Goal: Check status: Check status

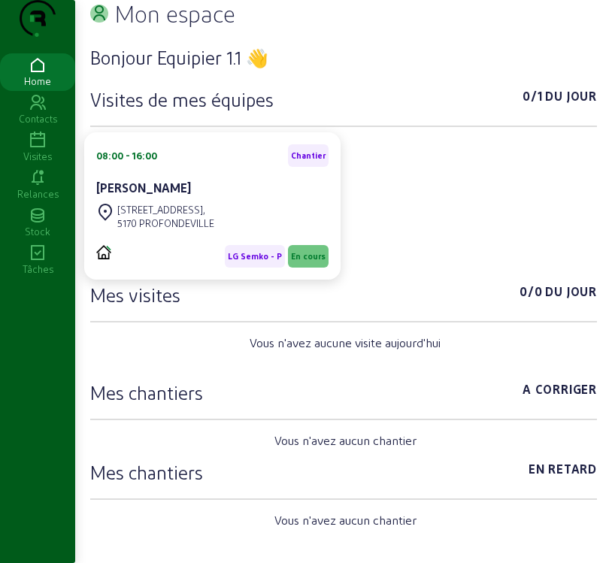
click at [41, 150] on icon at bounding box center [37, 141] width 75 height 18
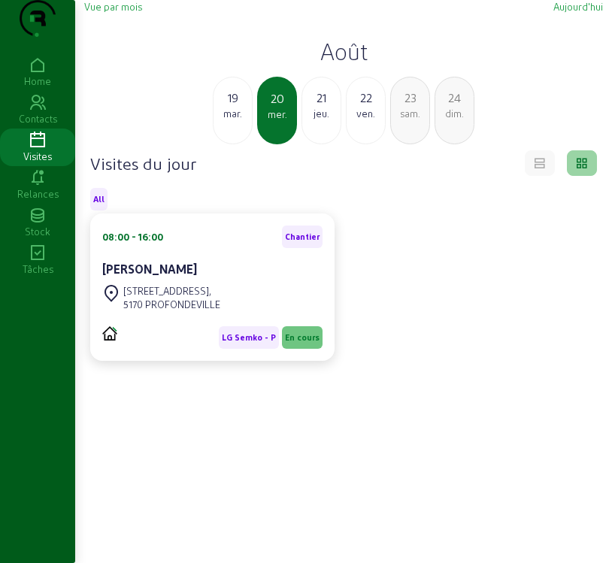
click at [235, 120] on div "mar." at bounding box center [232, 114] width 38 height 14
click at [216, 278] on div "[PERSON_NAME]" at bounding box center [212, 269] width 220 height 18
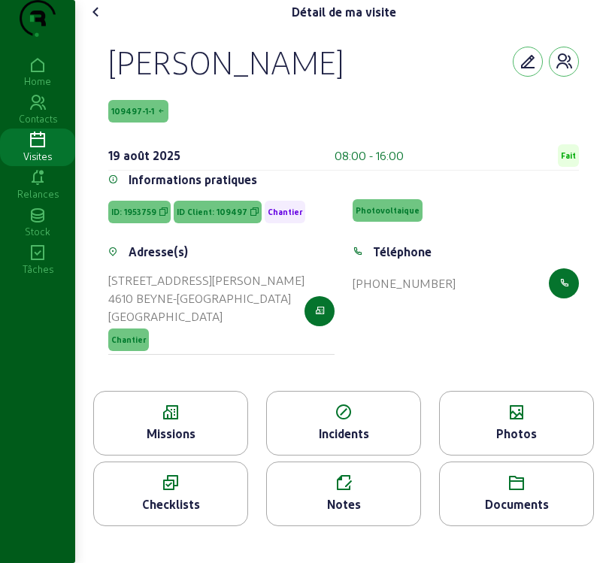
click at [219, 443] on div "Missions" at bounding box center [170, 434] width 153 height 18
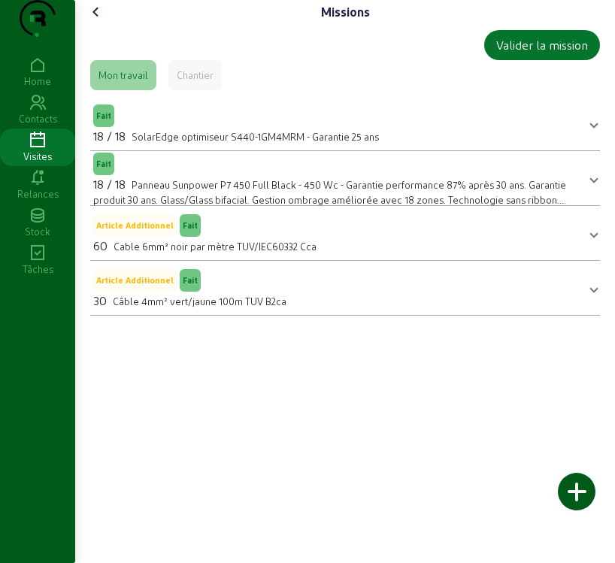
click at [94, 21] on icon at bounding box center [96, 12] width 18 height 18
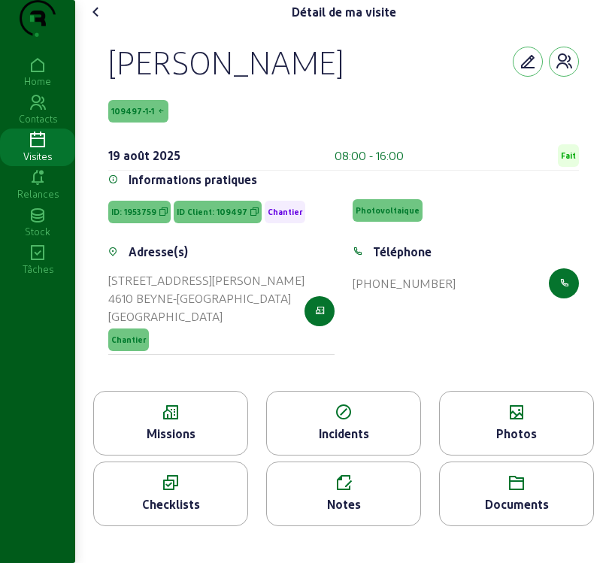
click at [511, 443] on div "Photos" at bounding box center [516, 434] width 153 height 18
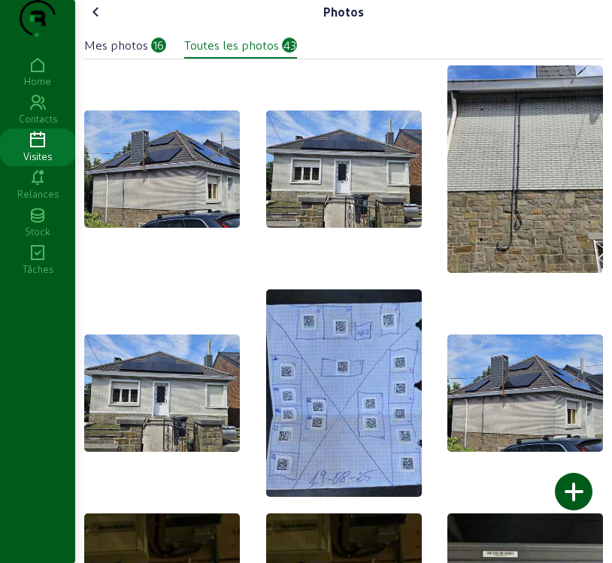
click at [135, 54] on div "Mes photos" at bounding box center [116, 45] width 64 height 18
click at [32, 150] on icon at bounding box center [37, 141] width 75 height 18
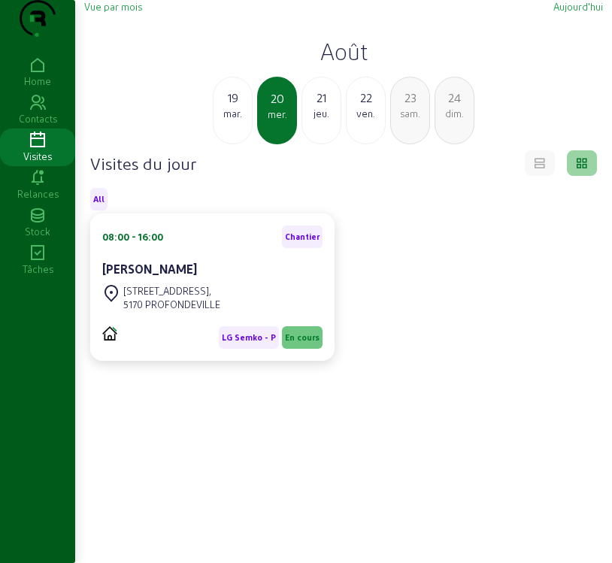
click at [106, 12] on span "Vue par mois" at bounding box center [113, 6] width 58 height 11
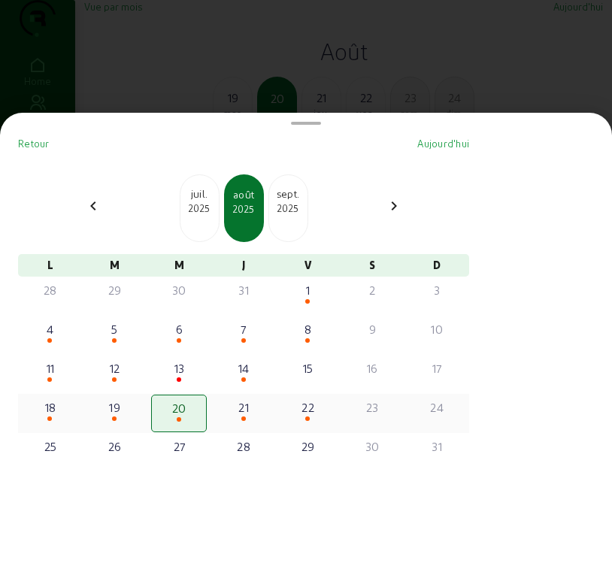
click at [116, 412] on div "19" at bounding box center [115, 407] width 53 height 18
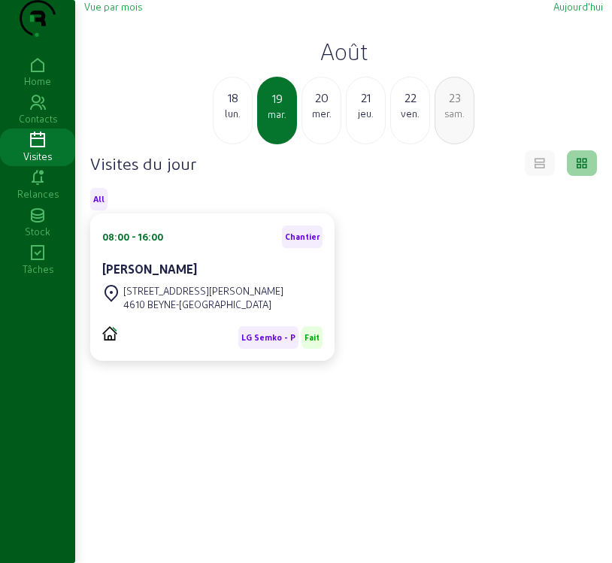
click at [122, 12] on span "Vue par mois" at bounding box center [113, 6] width 58 height 11
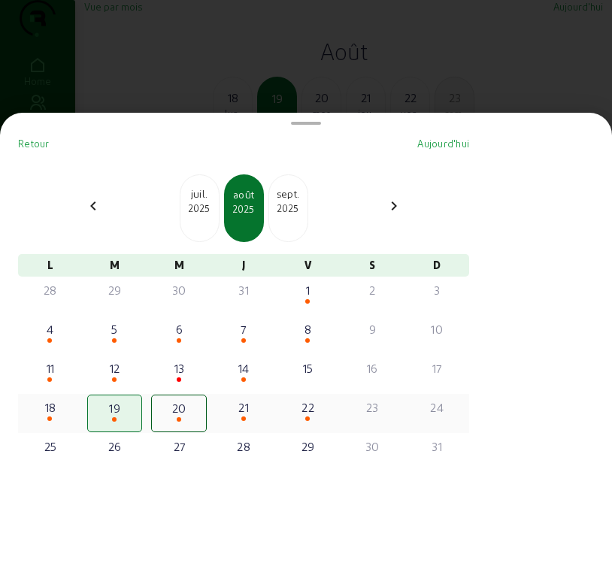
click at [190, 417] on div "20" at bounding box center [178, 408] width 51 height 18
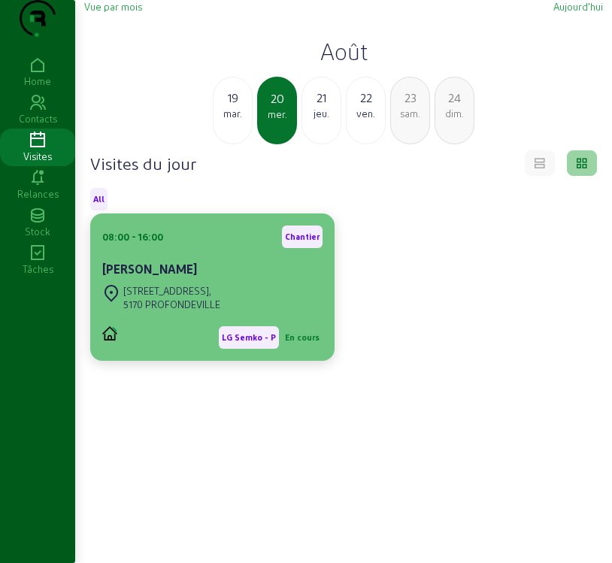
click at [230, 278] on div "[PERSON_NAME]" at bounding box center [212, 269] width 220 height 18
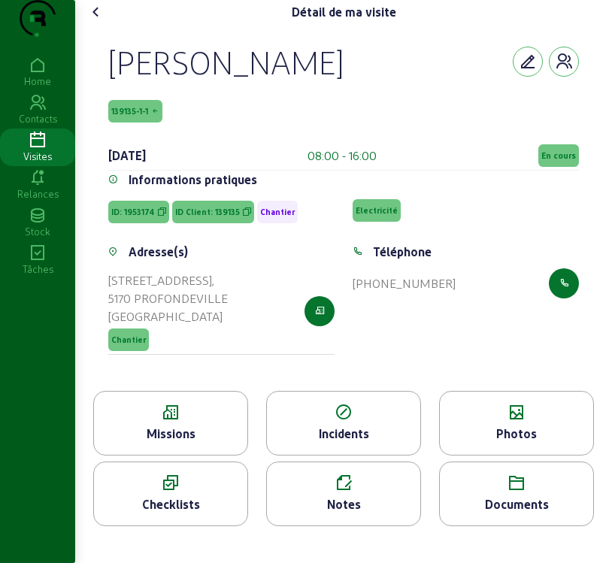
click at [155, 116] on icon at bounding box center [155, 111] width 8 height 11
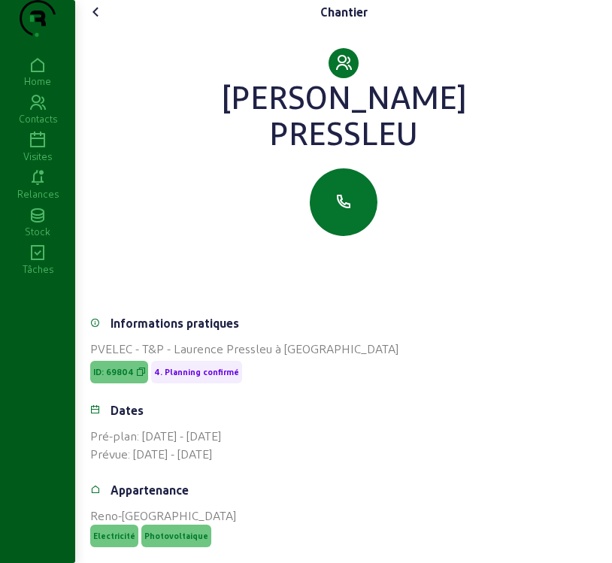
click at [92, 21] on icon at bounding box center [96, 12] width 18 height 18
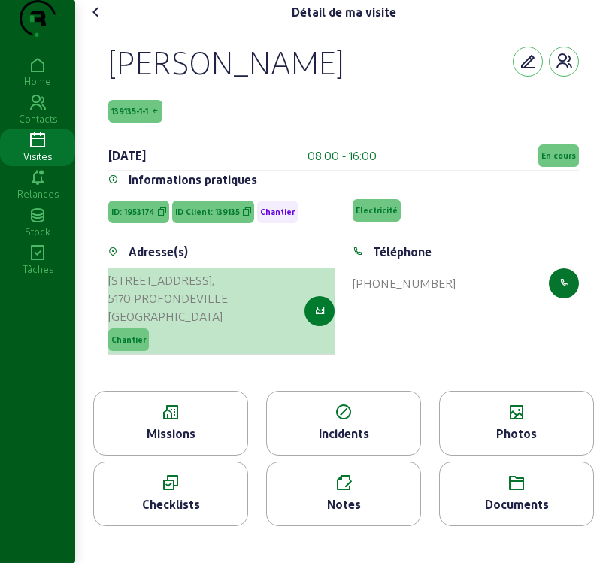
click at [313, 326] on button "button" at bounding box center [319, 311] width 30 height 30
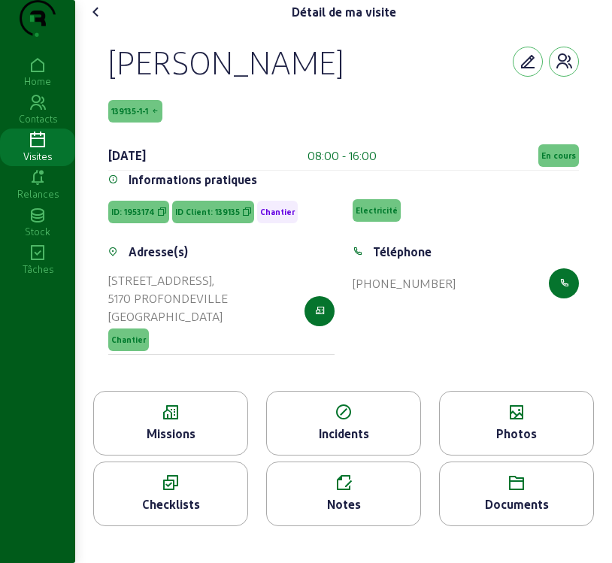
click at [205, 452] on div "Missions" at bounding box center [170, 423] width 155 height 65
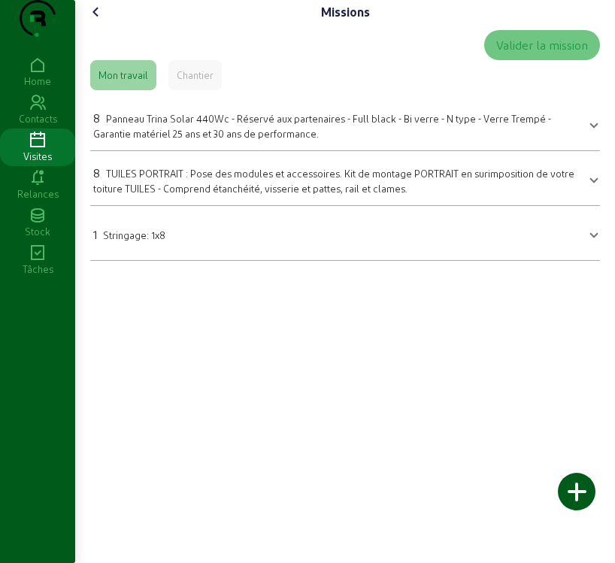
click at [95, 21] on icon at bounding box center [96, 12] width 18 height 18
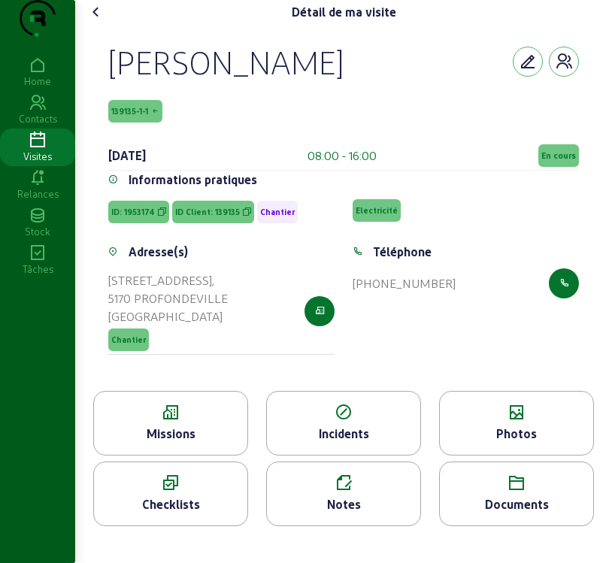
click at [527, 443] on div "Photos" at bounding box center [516, 434] width 153 height 18
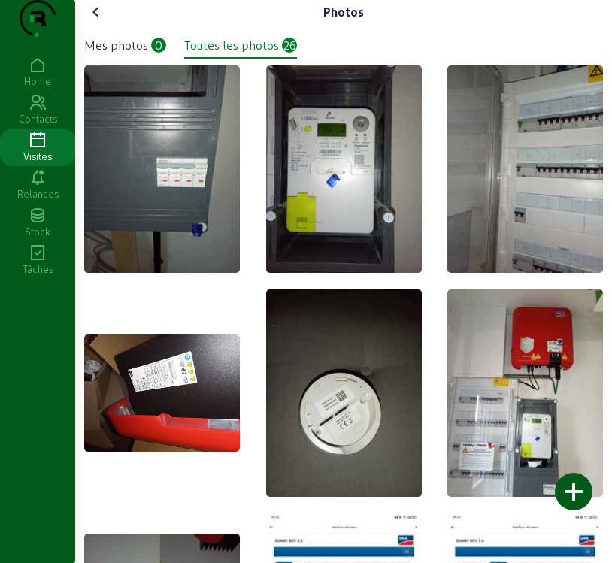
click at [123, 54] on div "Mes photos" at bounding box center [116, 45] width 64 height 18
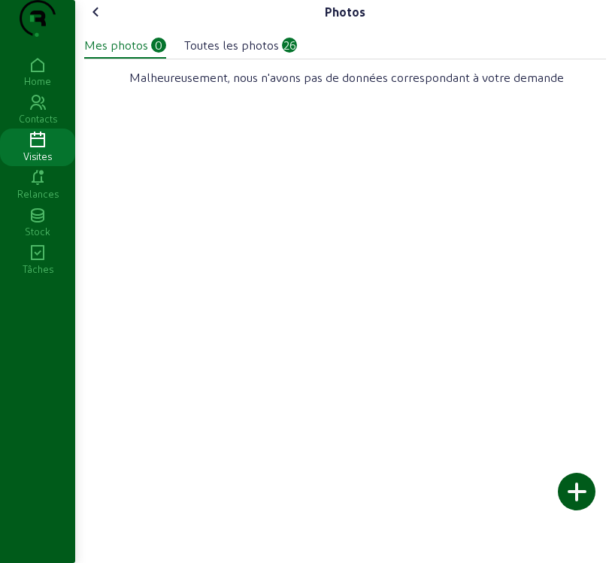
click at [244, 59] on div "Mes photos 0 Toutes les photos 26" at bounding box center [345, 41] width 522 height 35
click at [234, 74] on div at bounding box center [234, 74] width 0 height 0
click at [244, 54] on div "Toutes les photos" at bounding box center [231, 45] width 95 height 18
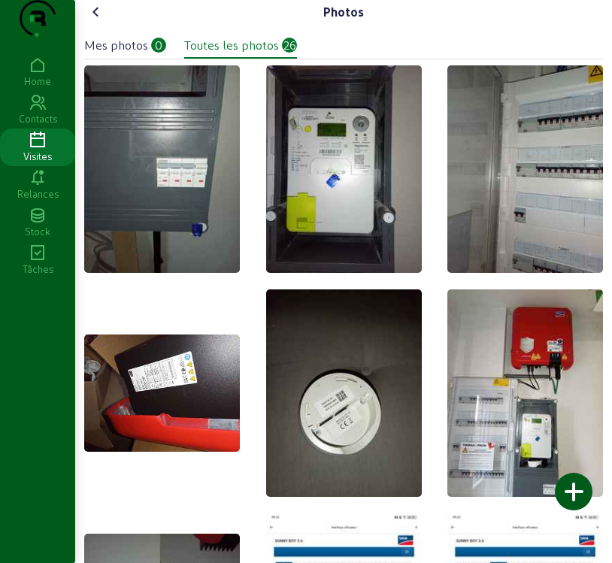
click at [447, 392] on img at bounding box center [525, 392] width 156 height 207
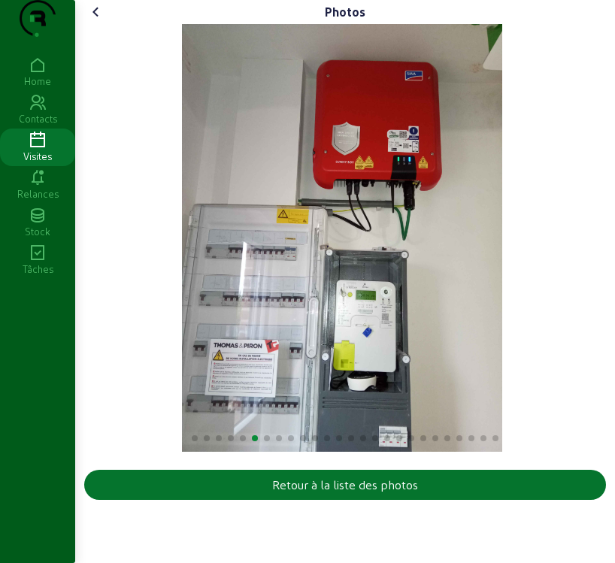
click at [100, 21] on icon at bounding box center [96, 12] width 18 height 18
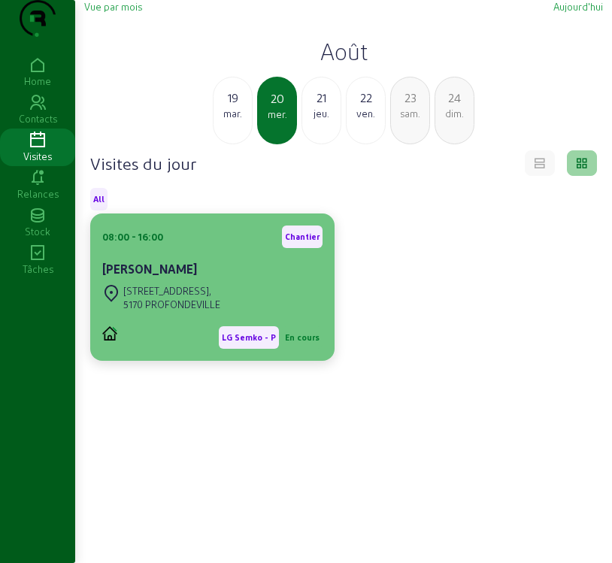
click at [225, 278] on div "[PERSON_NAME]" at bounding box center [212, 269] width 220 height 18
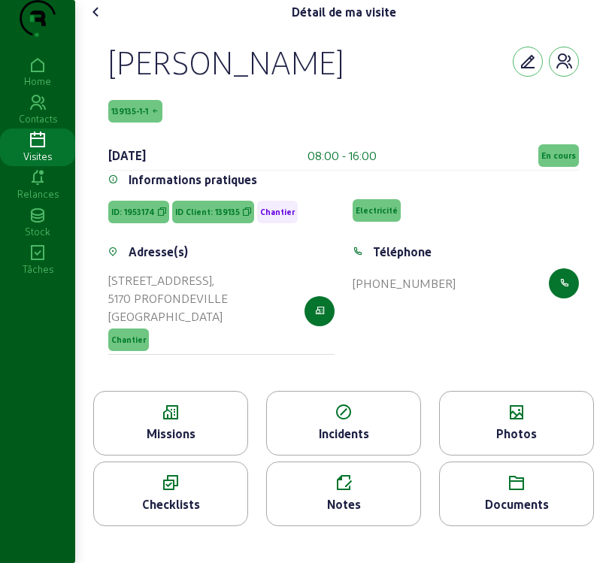
click at [524, 443] on div "Photos" at bounding box center [516, 434] width 153 height 18
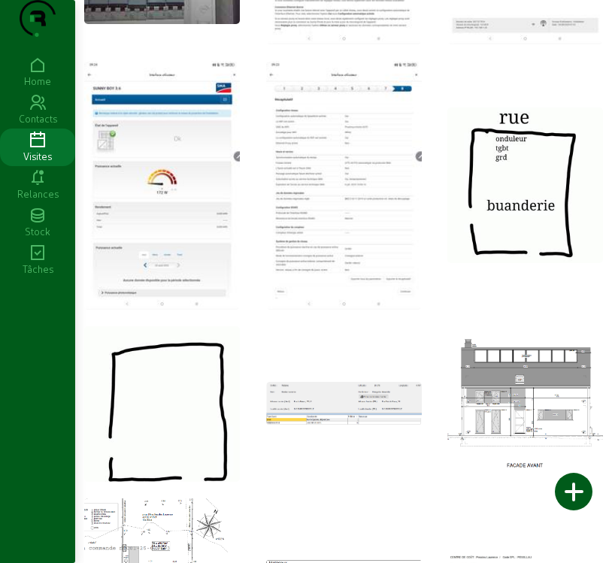
scroll to position [752, 0]
